Goal: Information Seeking & Learning: Check status

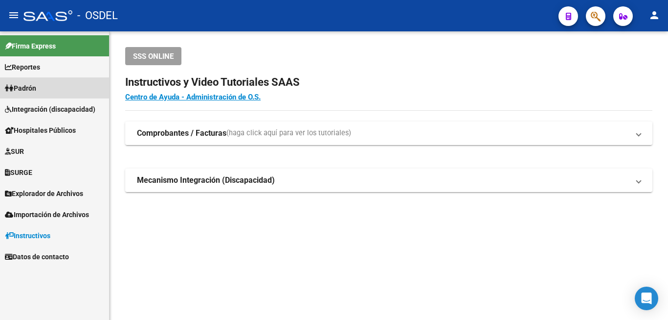
click at [32, 88] on span "Padrón" at bounding box center [20, 88] width 31 height 11
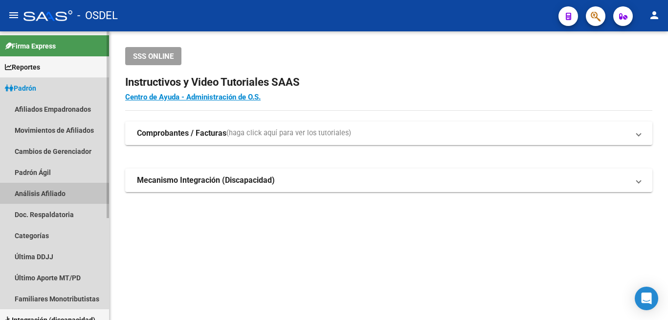
click at [29, 192] on link "Análisis Afiliado" at bounding box center [54, 193] width 109 height 21
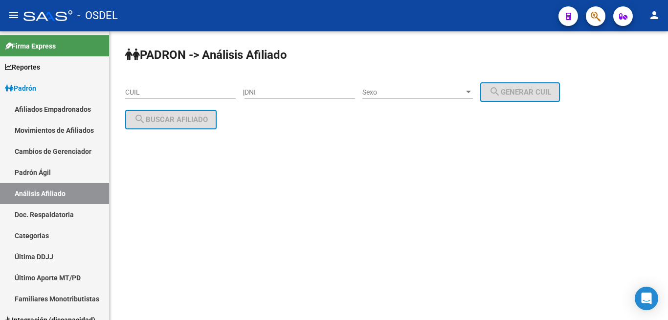
click at [294, 98] on div "DNI" at bounding box center [300, 89] width 111 height 20
type input "38827082"
click at [422, 85] on div "Sexo Sexo" at bounding box center [418, 89] width 111 height 20
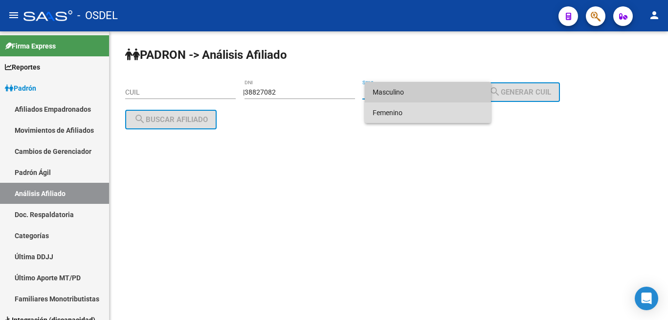
click at [415, 107] on span "Femenino" at bounding box center [428, 112] width 111 height 21
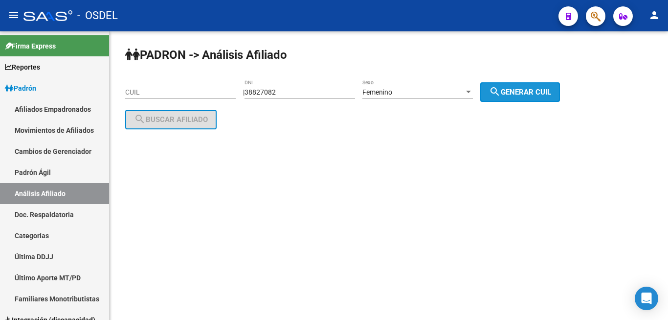
click at [526, 89] on span "search Generar CUIL" at bounding box center [520, 92] width 62 height 9
type input "27-38827082-4"
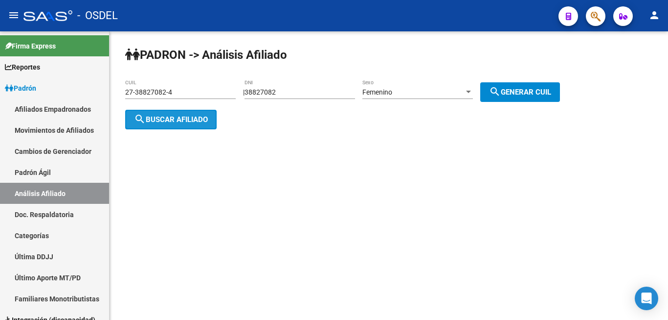
click at [163, 116] on span "search Buscar afiliado" at bounding box center [171, 119] width 74 height 9
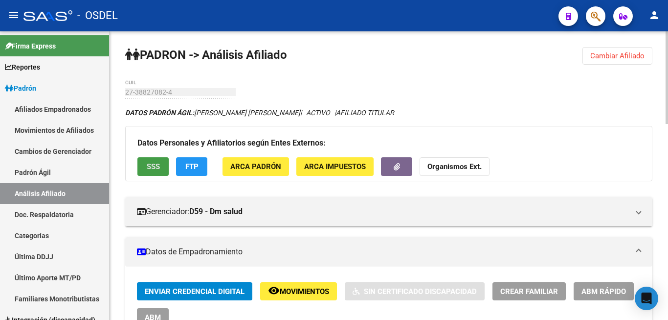
click at [150, 168] on span "SSS" at bounding box center [153, 166] width 13 height 9
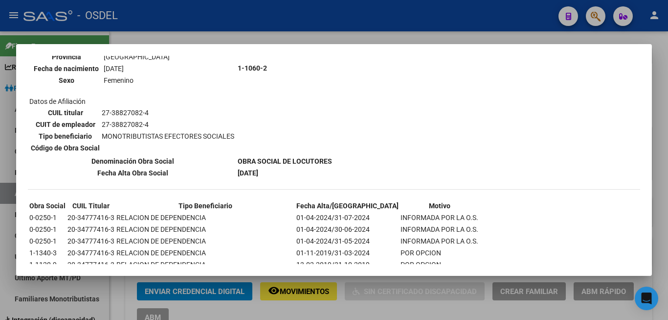
scroll to position [110, 0]
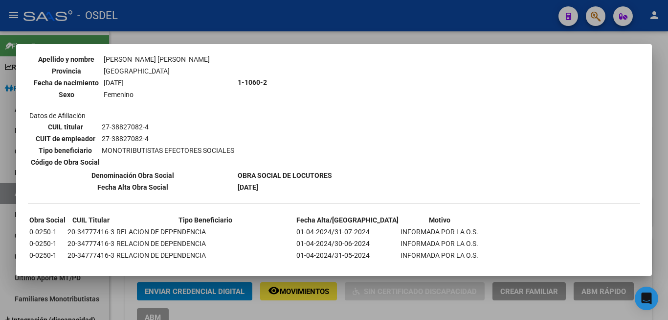
click at [57, 243] on td "0-0250-1" at bounding box center [47, 243] width 37 height 11
click at [447, 109] on div "--ACTIVO en Obra Social según consulta SSS-- DATOS DE AFILIACION VIGENTE Datos …" at bounding box center [334, 135] width 613 height 362
